Goal: Transaction & Acquisition: Purchase product/service

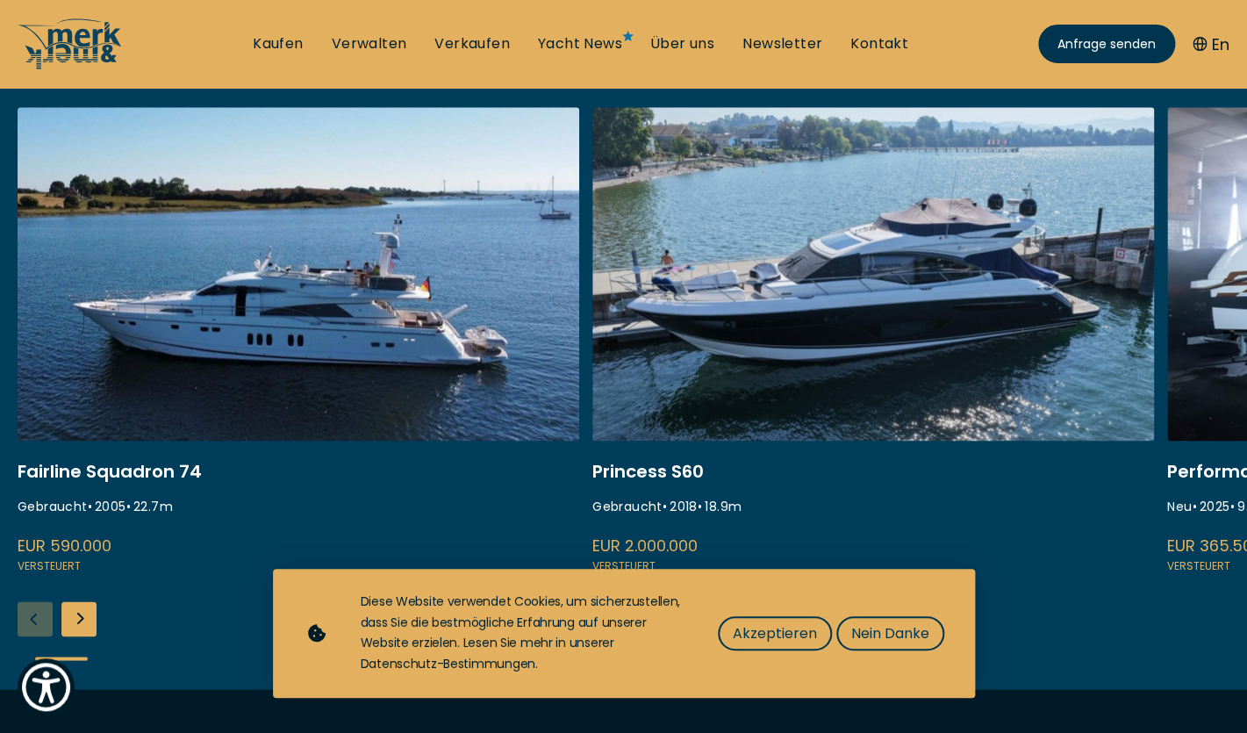
scroll to position [705, 0]
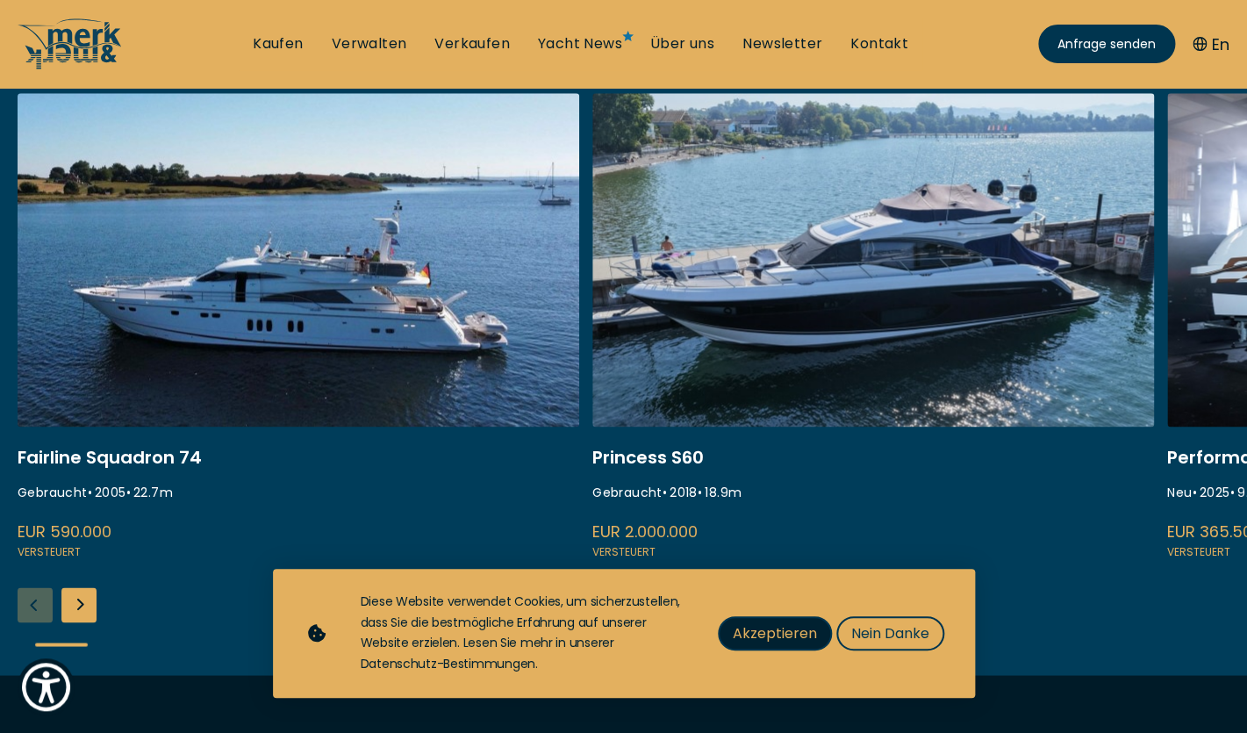
click at [792, 640] on span "Akzeptieren" at bounding box center [775, 633] width 84 height 22
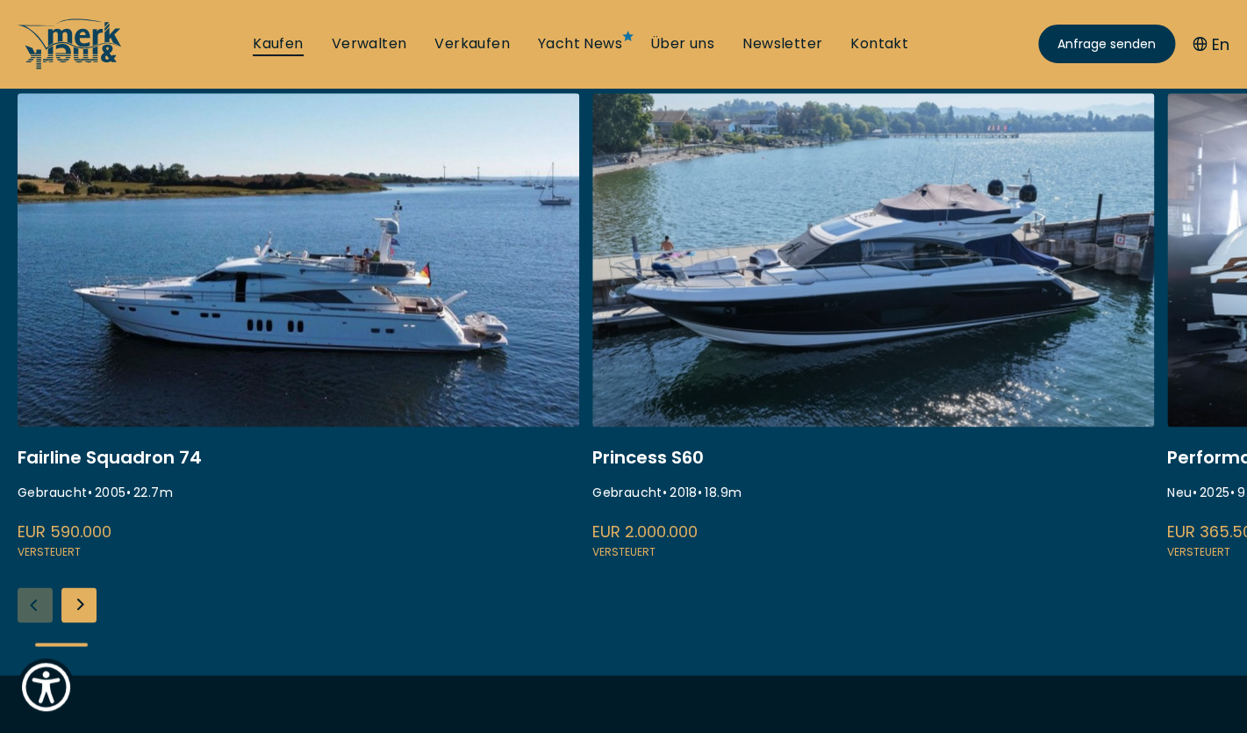
click at [287, 36] on link "Kaufen" at bounding box center [278, 43] width 50 height 19
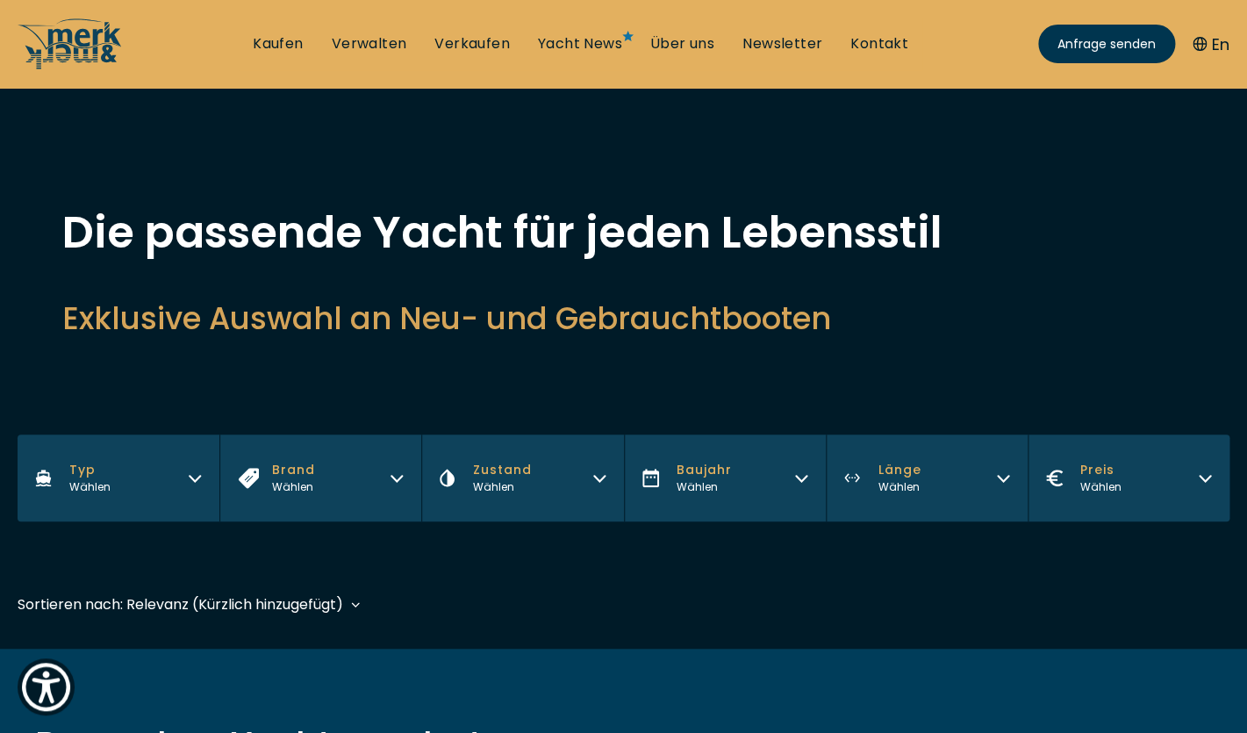
click at [369, 489] on button "Brand Wählen" at bounding box center [320, 477] width 202 height 87
click at [188, 465] on button "Typ Wählen" at bounding box center [119, 477] width 202 height 87
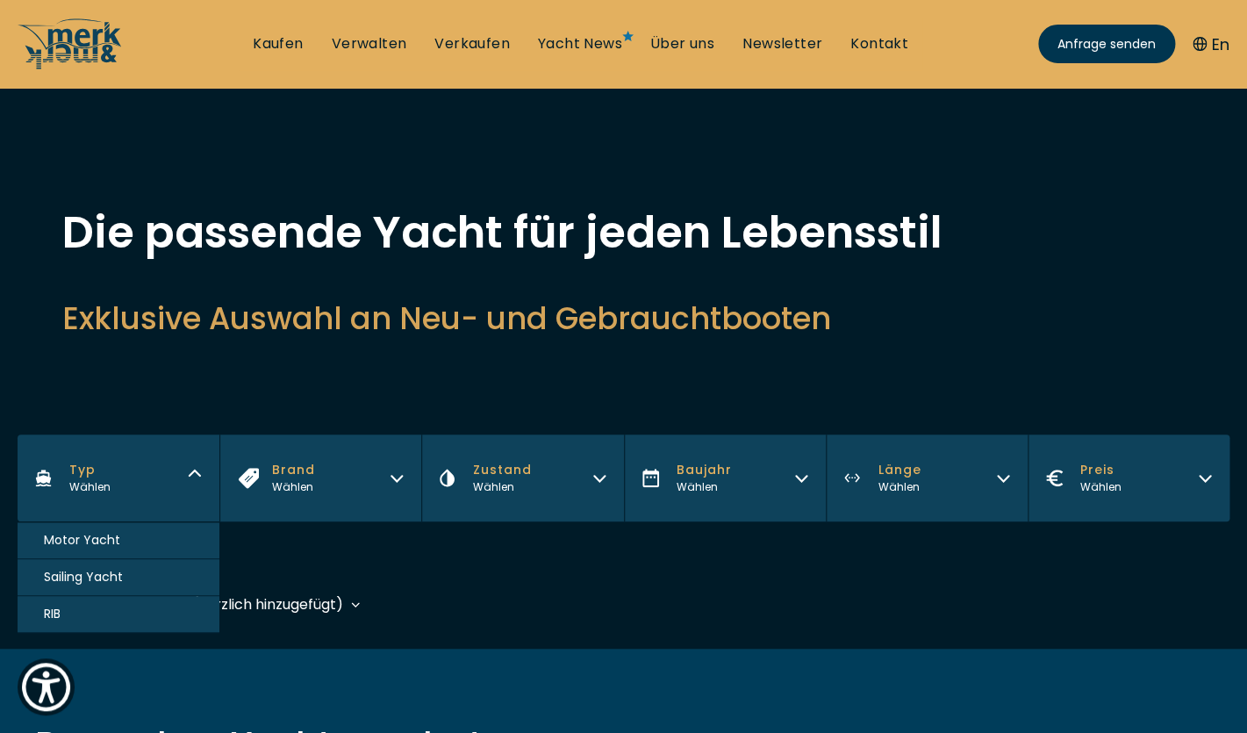
click at [151, 576] on button "Sailing Yacht" at bounding box center [119, 577] width 202 height 37
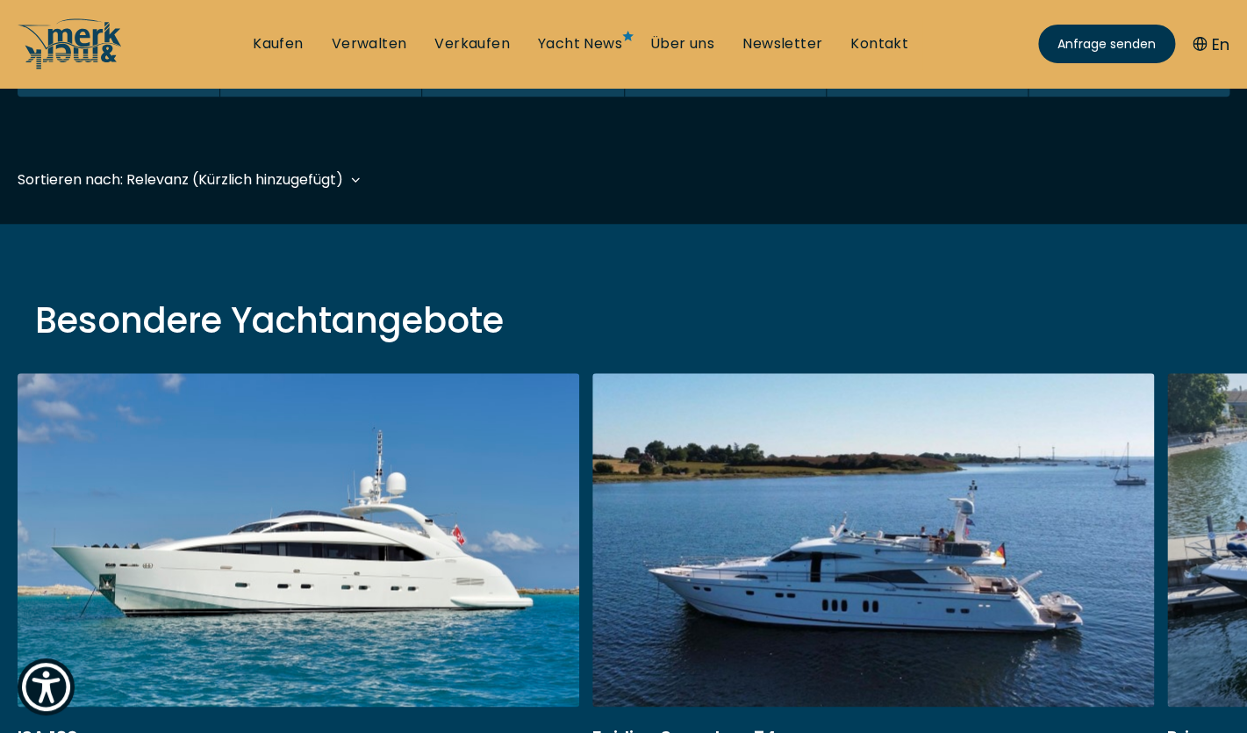
scroll to position [431, 0]
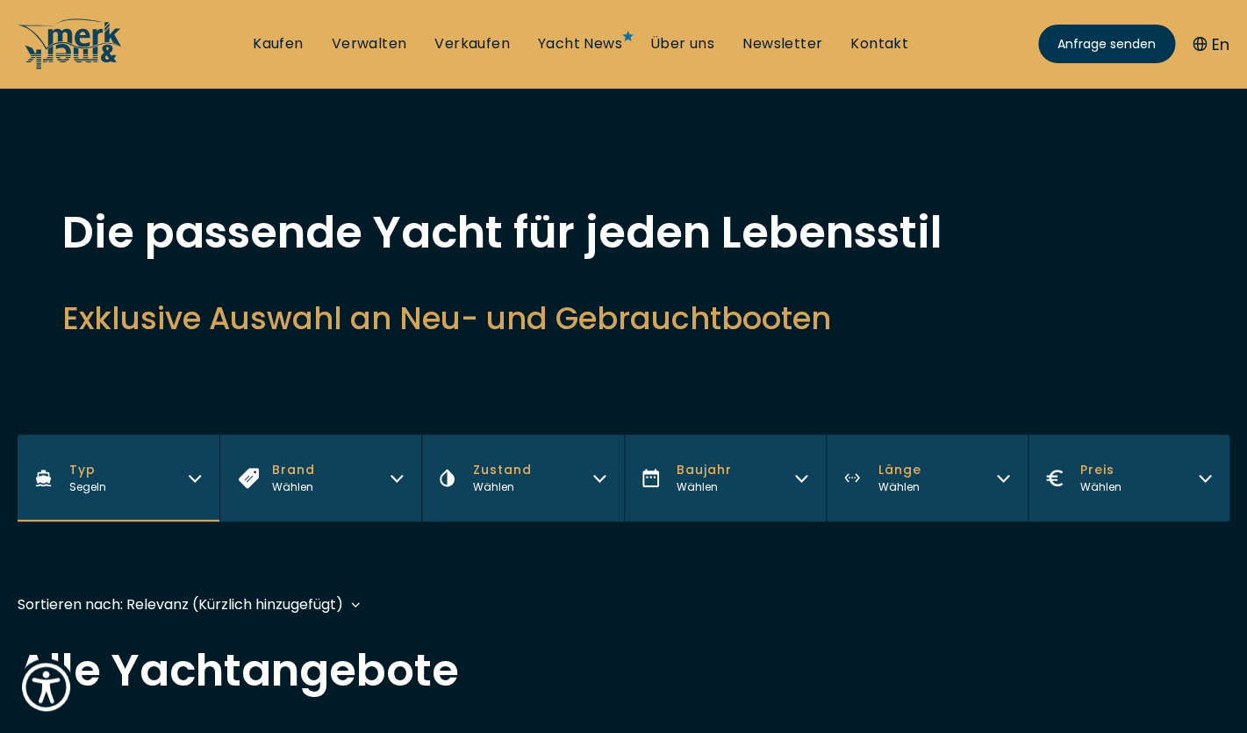
click at [532, 488] on button "Zustand Wählen" at bounding box center [522, 477] width 202 height 87
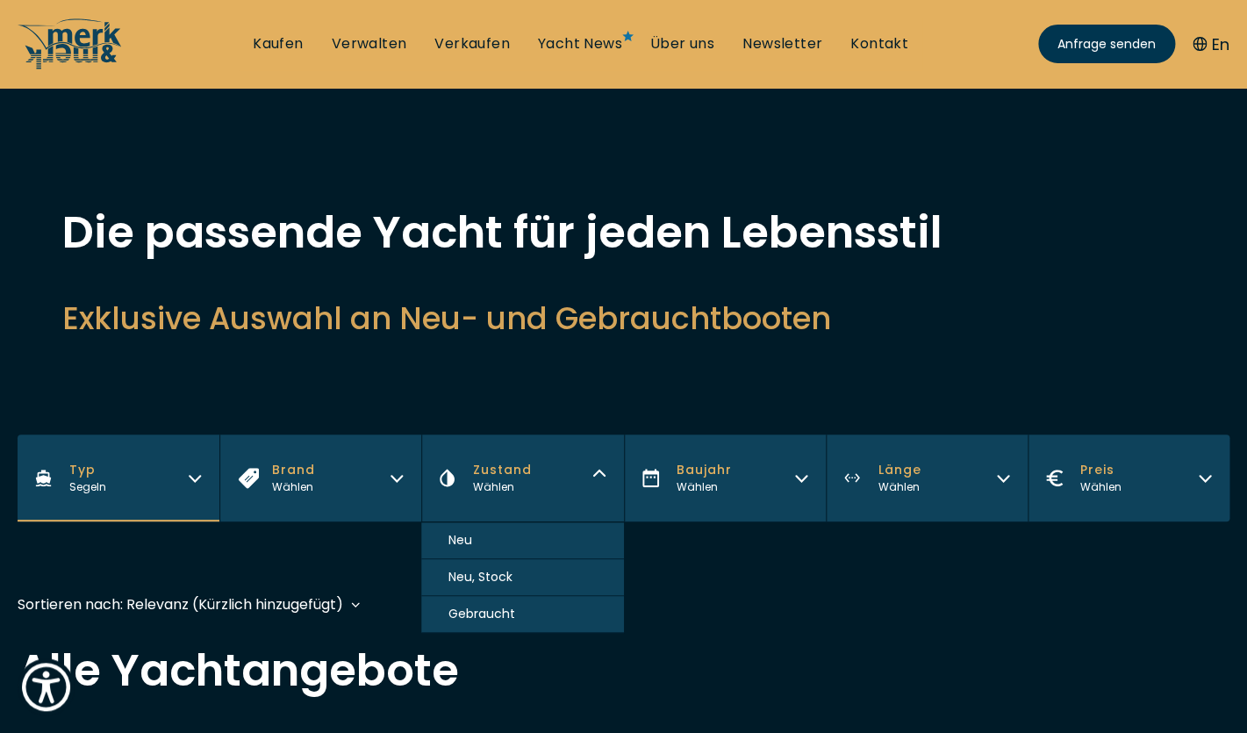
click at [714, 467] on span "Baujahr" at bounding box center [704, 470] width 55 height 18
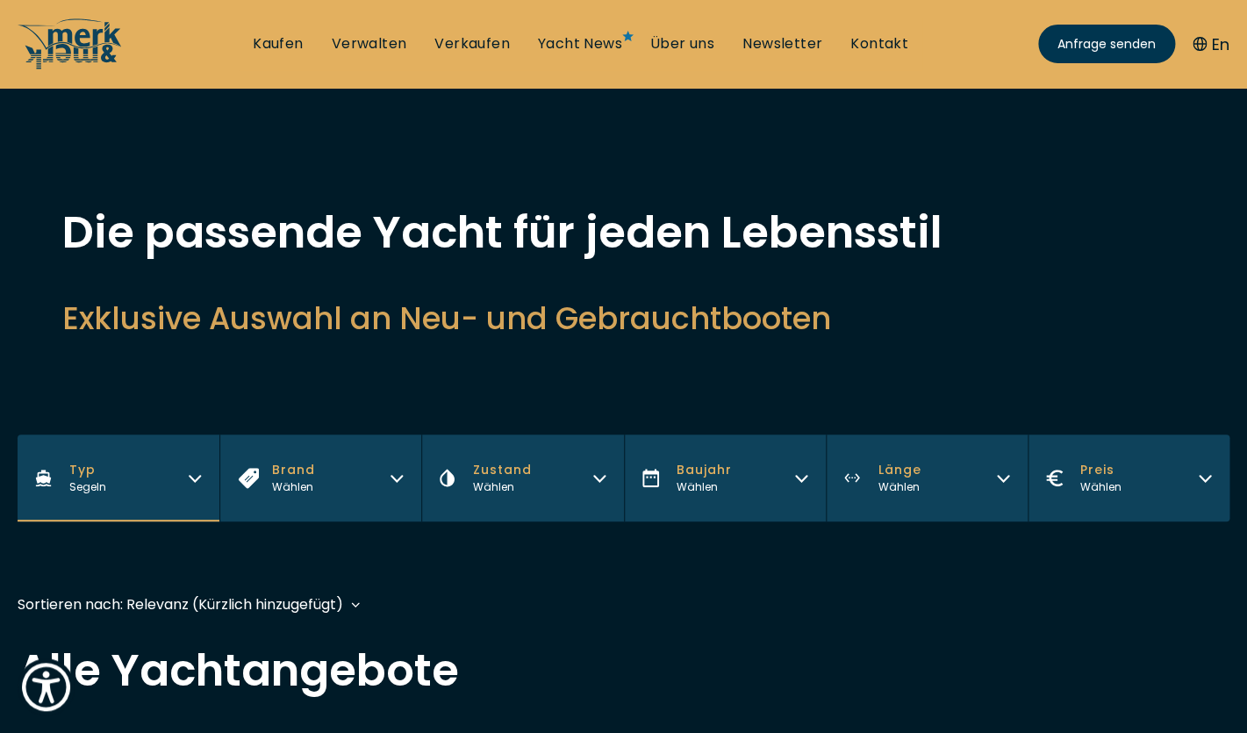
click at [885, 475] on span "Länge" at bounding box center [899, 470] width 43 height 18
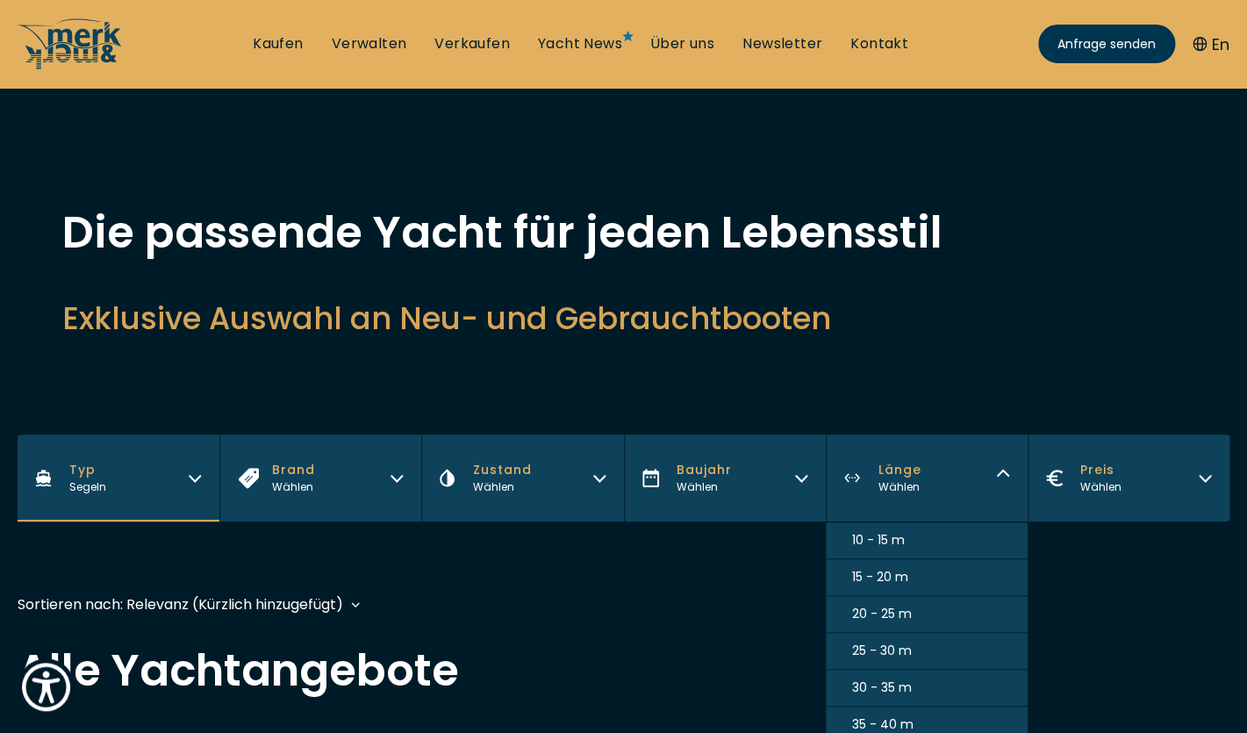
click at [894, 612] on span "20 - 25 m" at bounding box center [882, 614] width 60 height 18
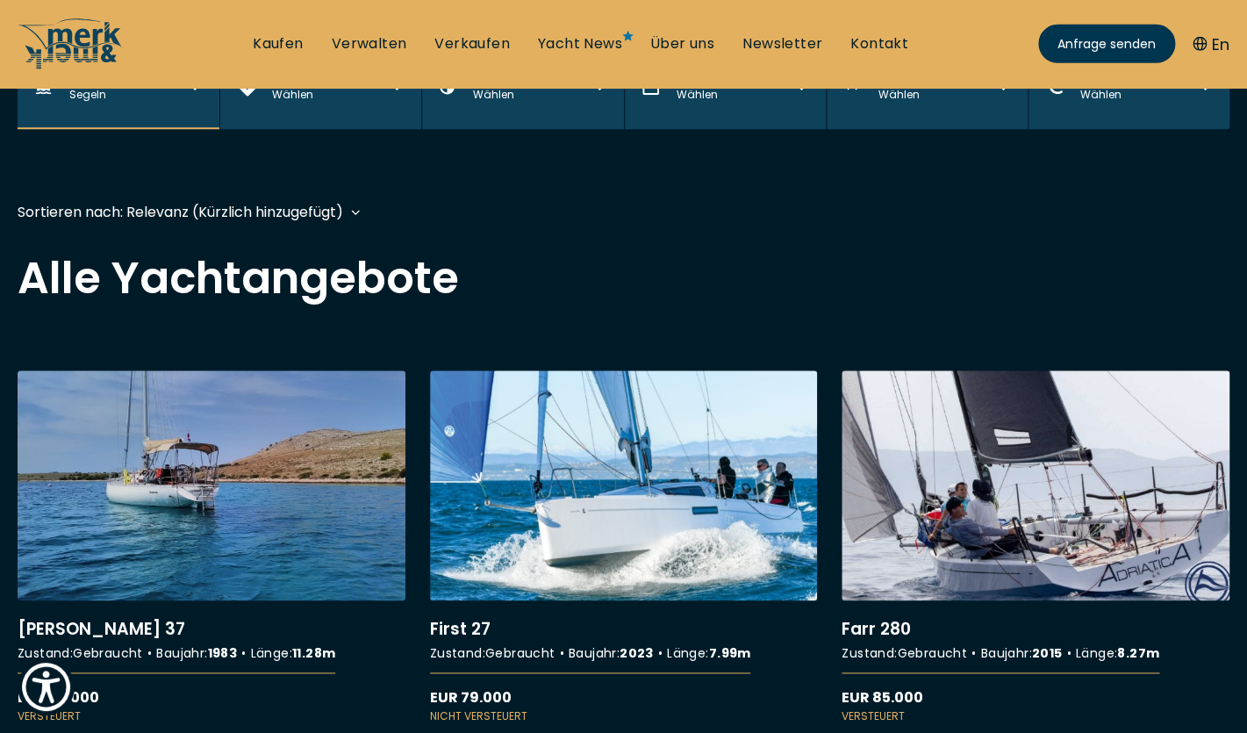
scroll to position [426, 0]
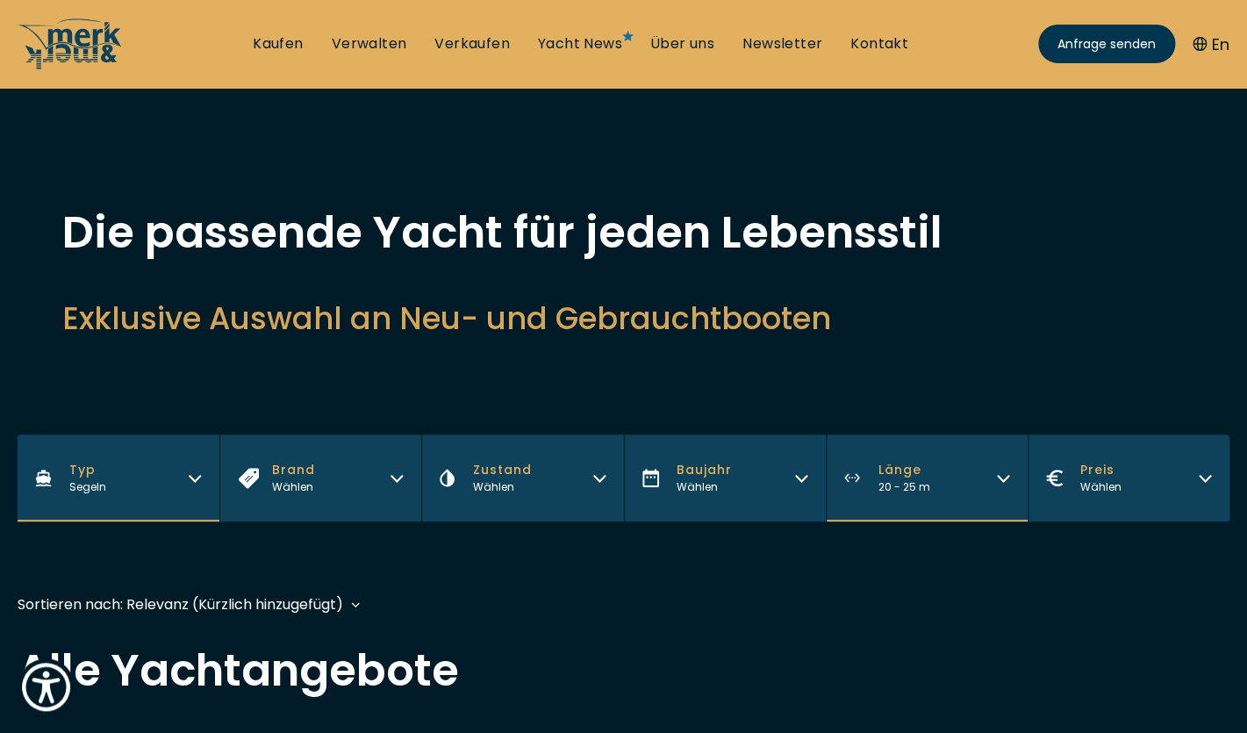
click at [929, 478] on button "[PERSON_NAME] 20 - 25 m" at bounding box center [927, 477] width 202 height 87
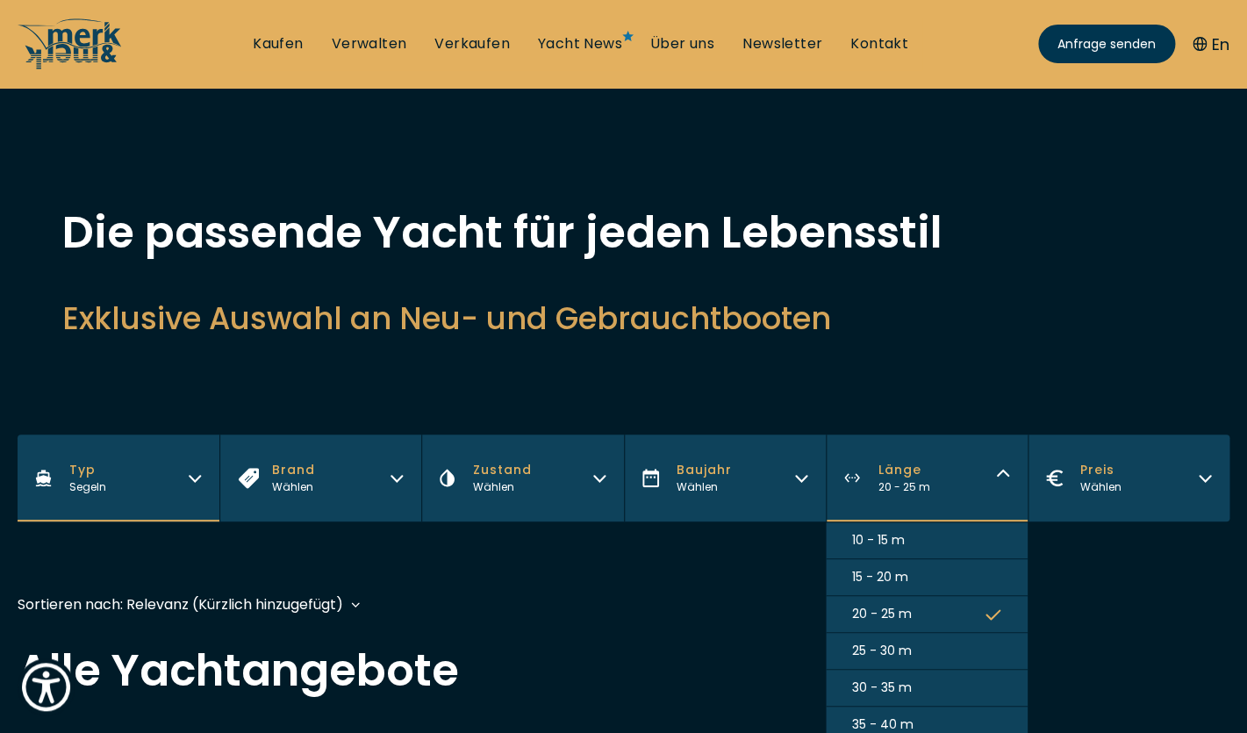
click at [885, 686] on span "30 - 35 m" at bounding box center [882, 687] width 60 height 18
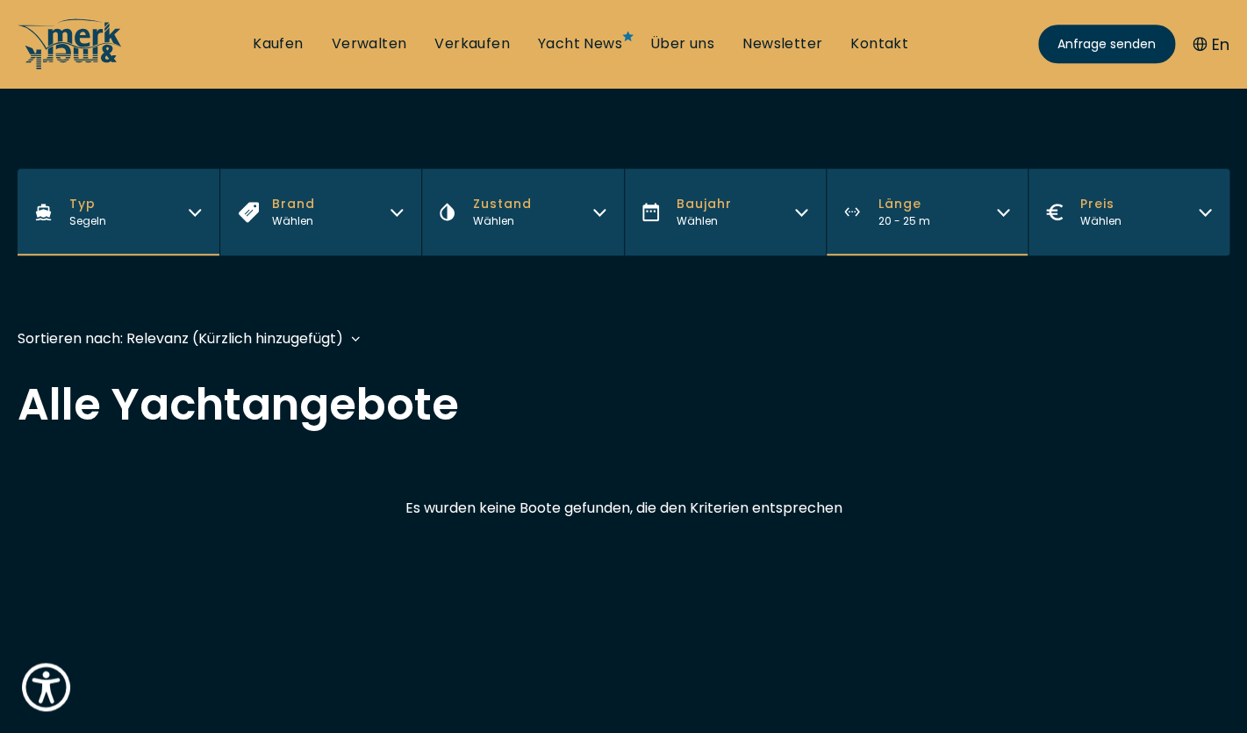
scroll to position [425, 0]
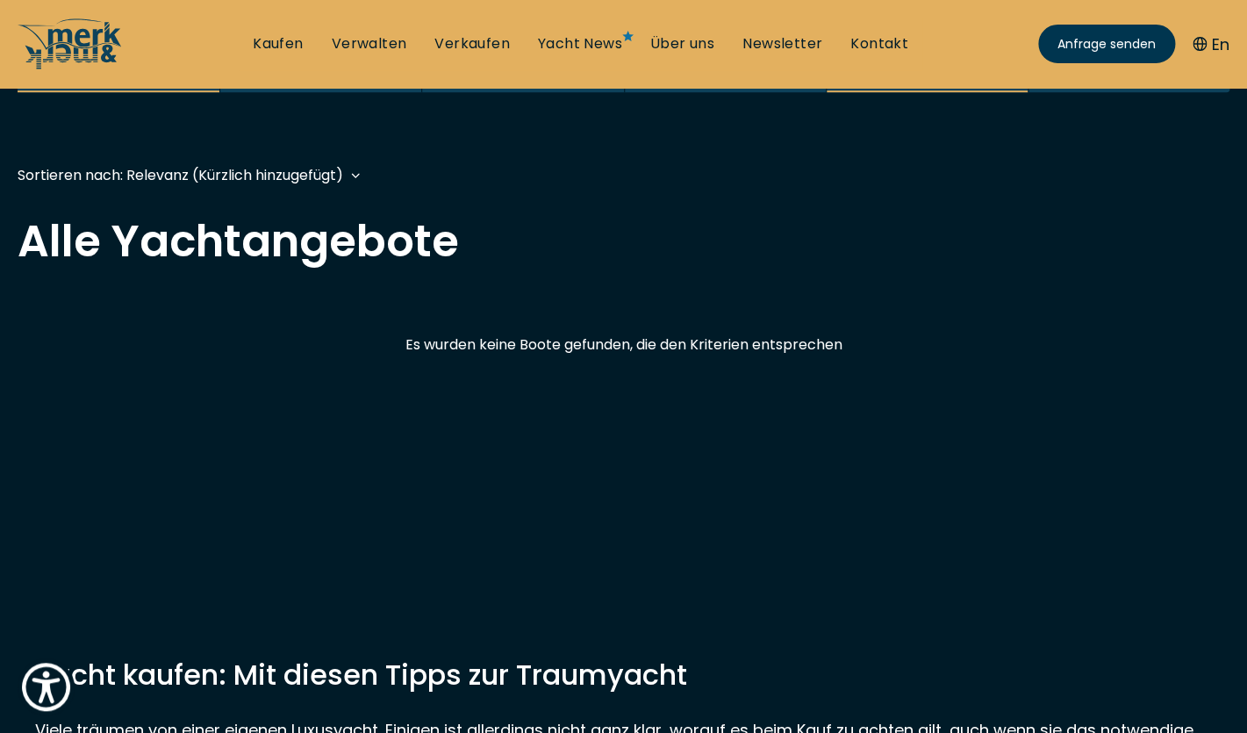
scroll to position [430, 0]
